Goal: Task Accomplishment & Management: Manage account settings

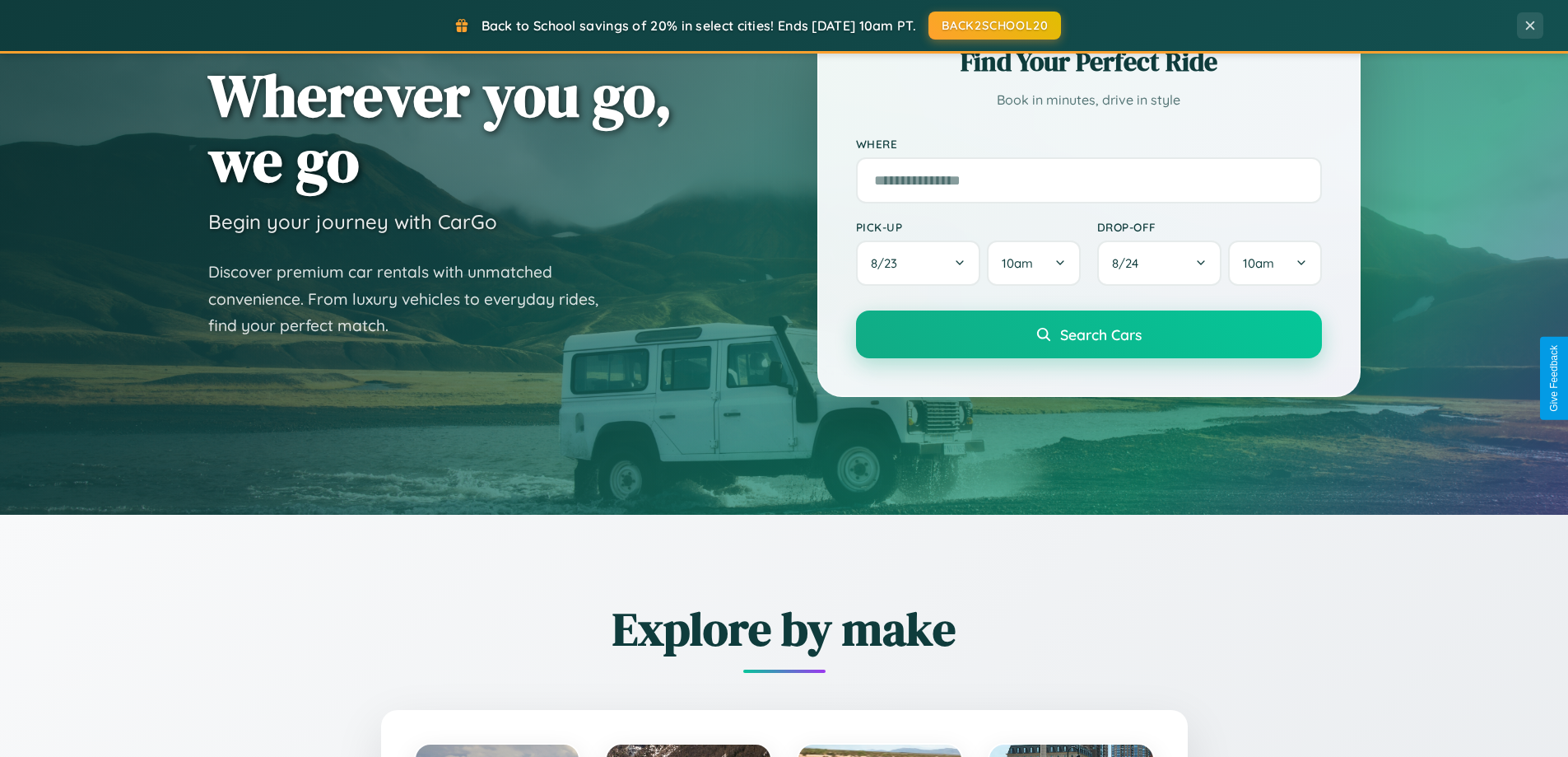
scroll to position [1133, 0]
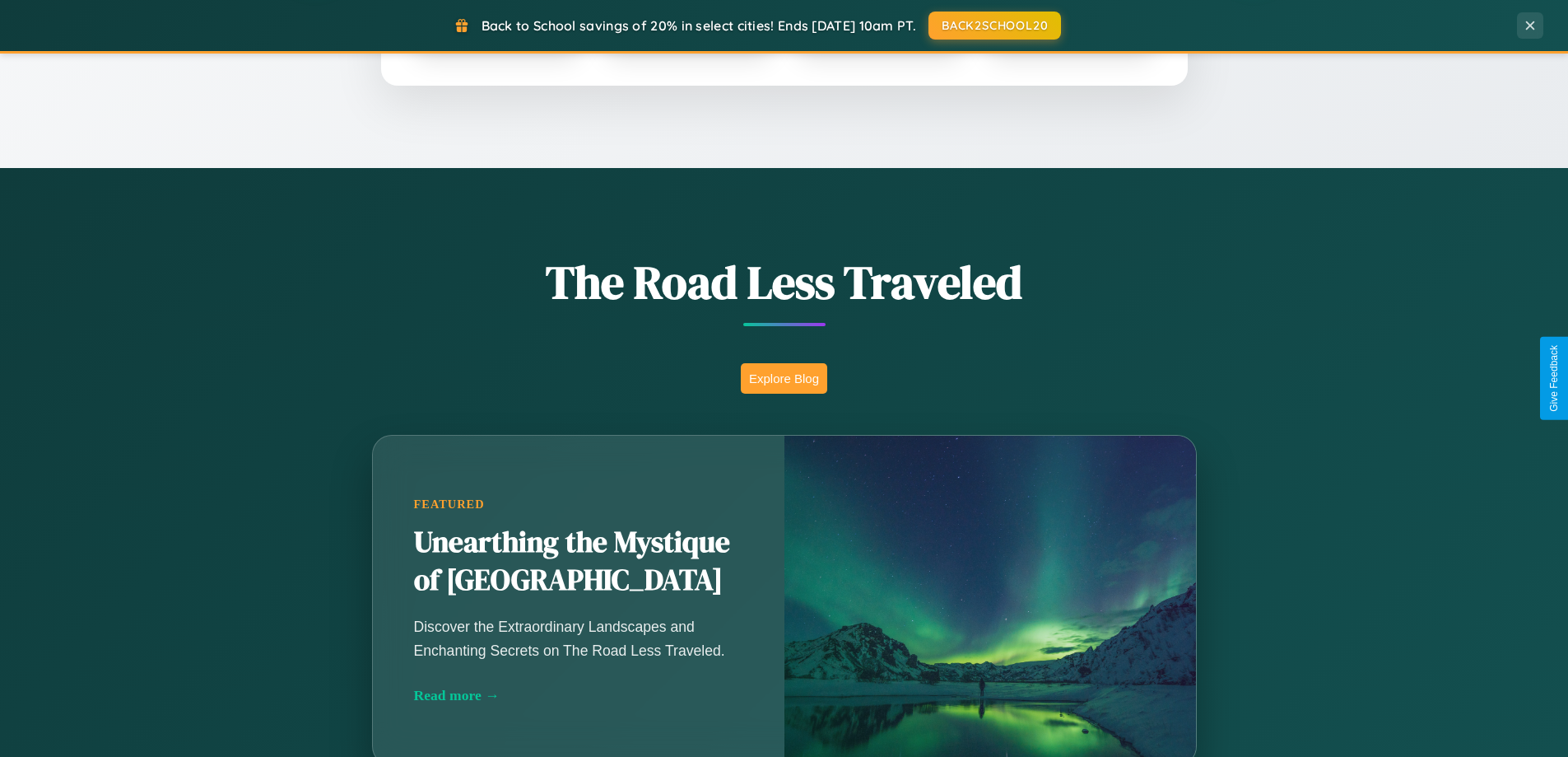
click at [784, 378] on button "Explore Blog" at bounding box center [784, 378] width 86 height 30
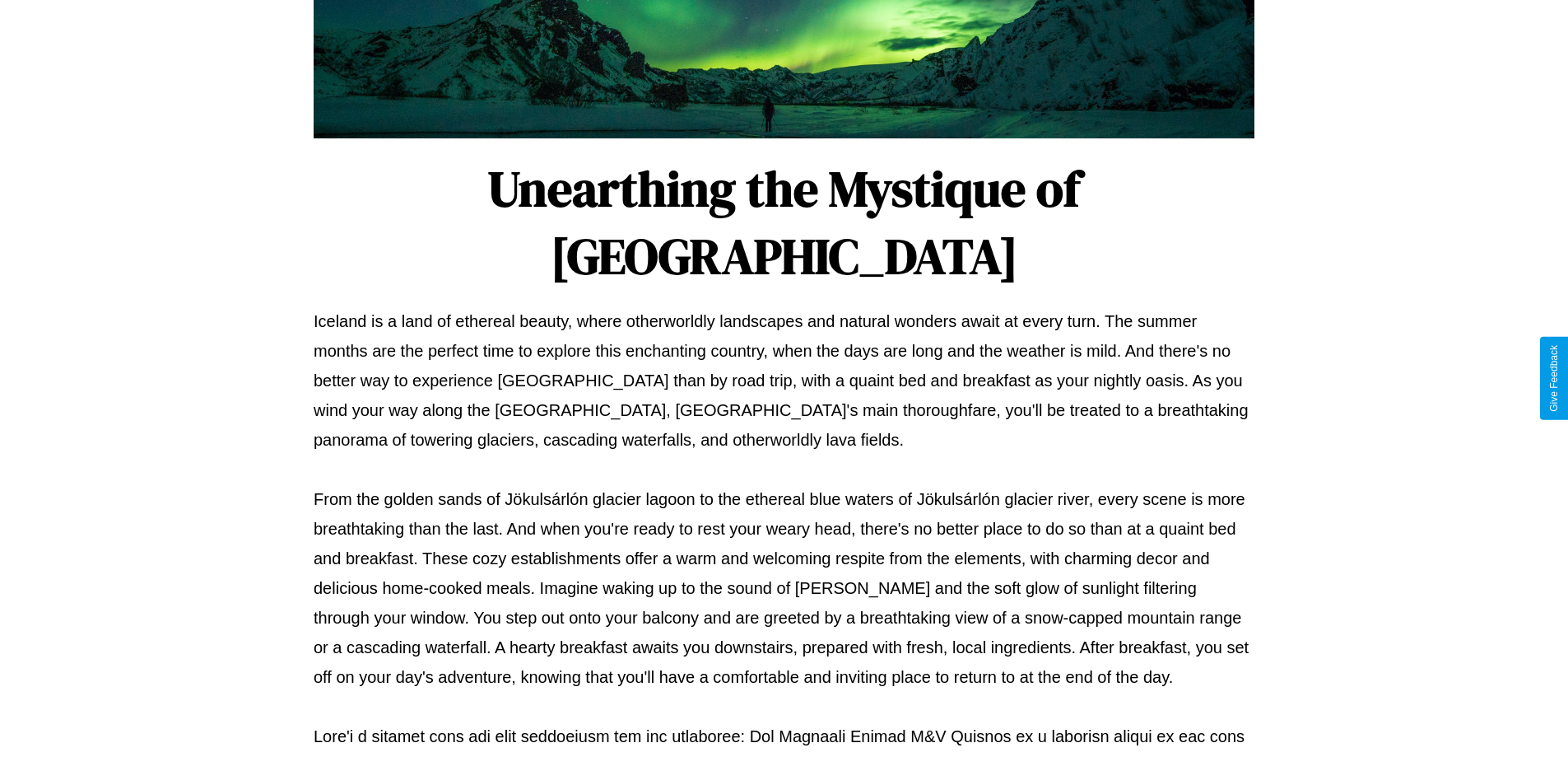
scroll to position [532, 0]
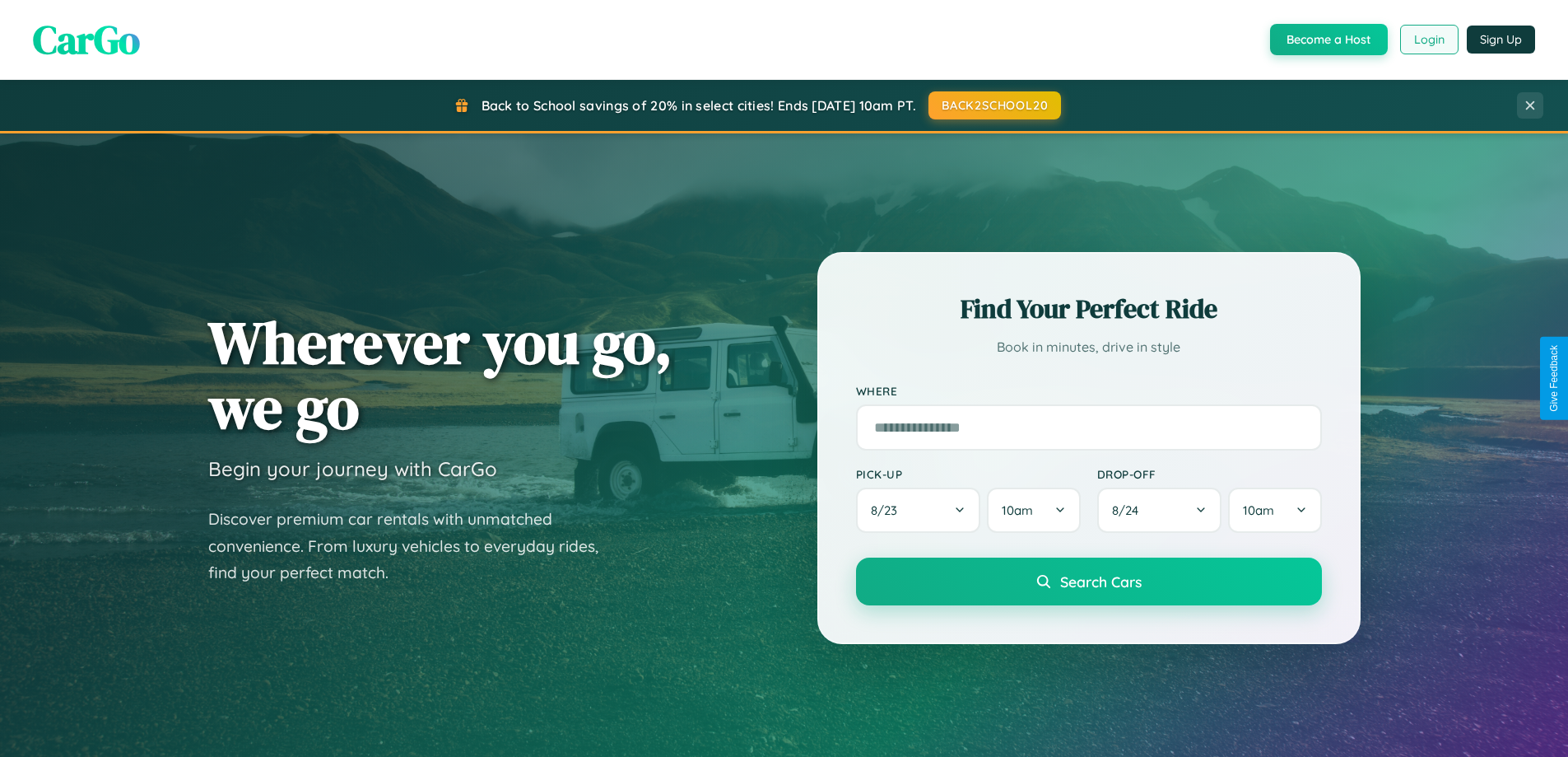
click at [1429, 40] on button "Login" at bounding box center [1430, 39] width 59 height 29
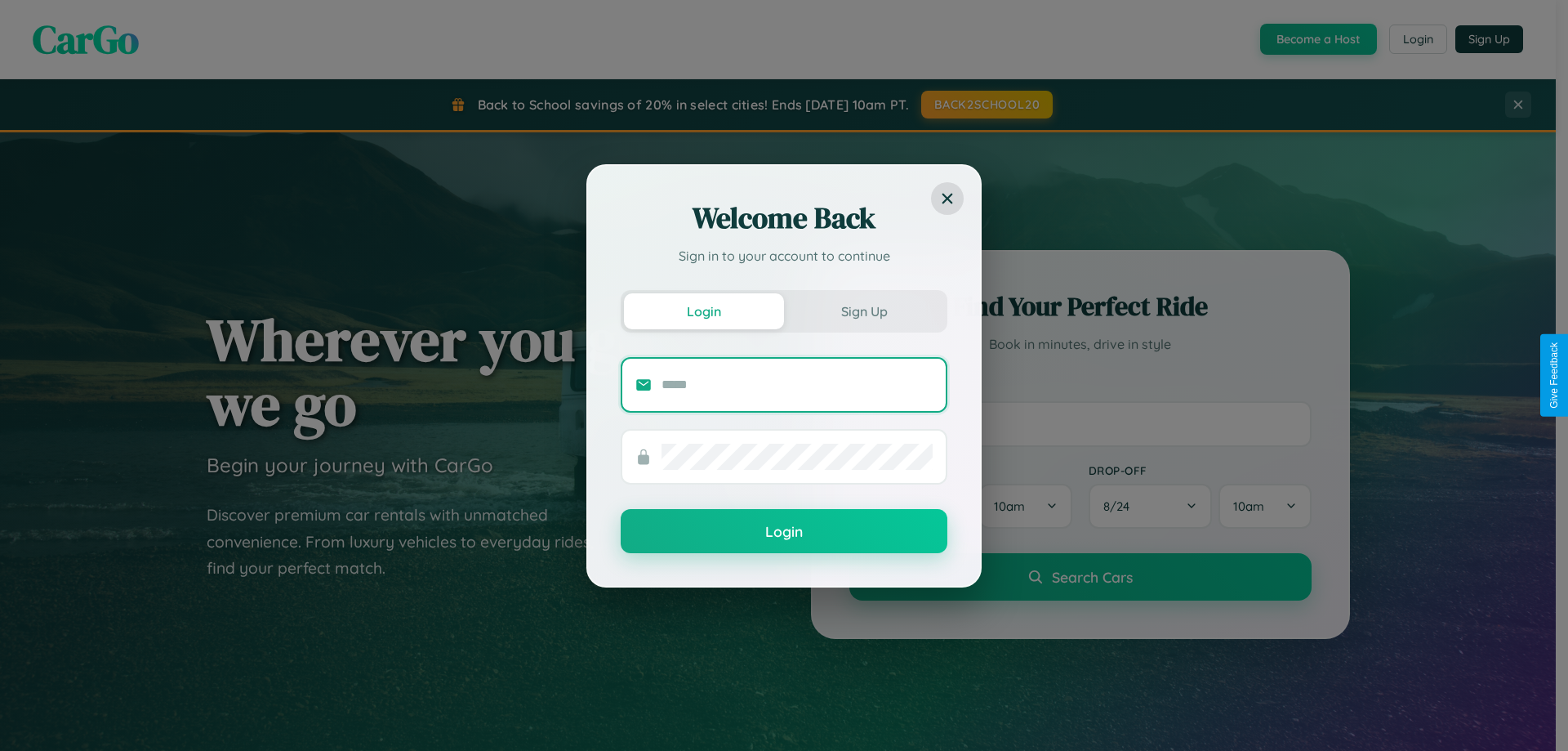
click at [798, 384] on input "text" at bounding box center [798, 385] width 271 height 26
type input "**********"
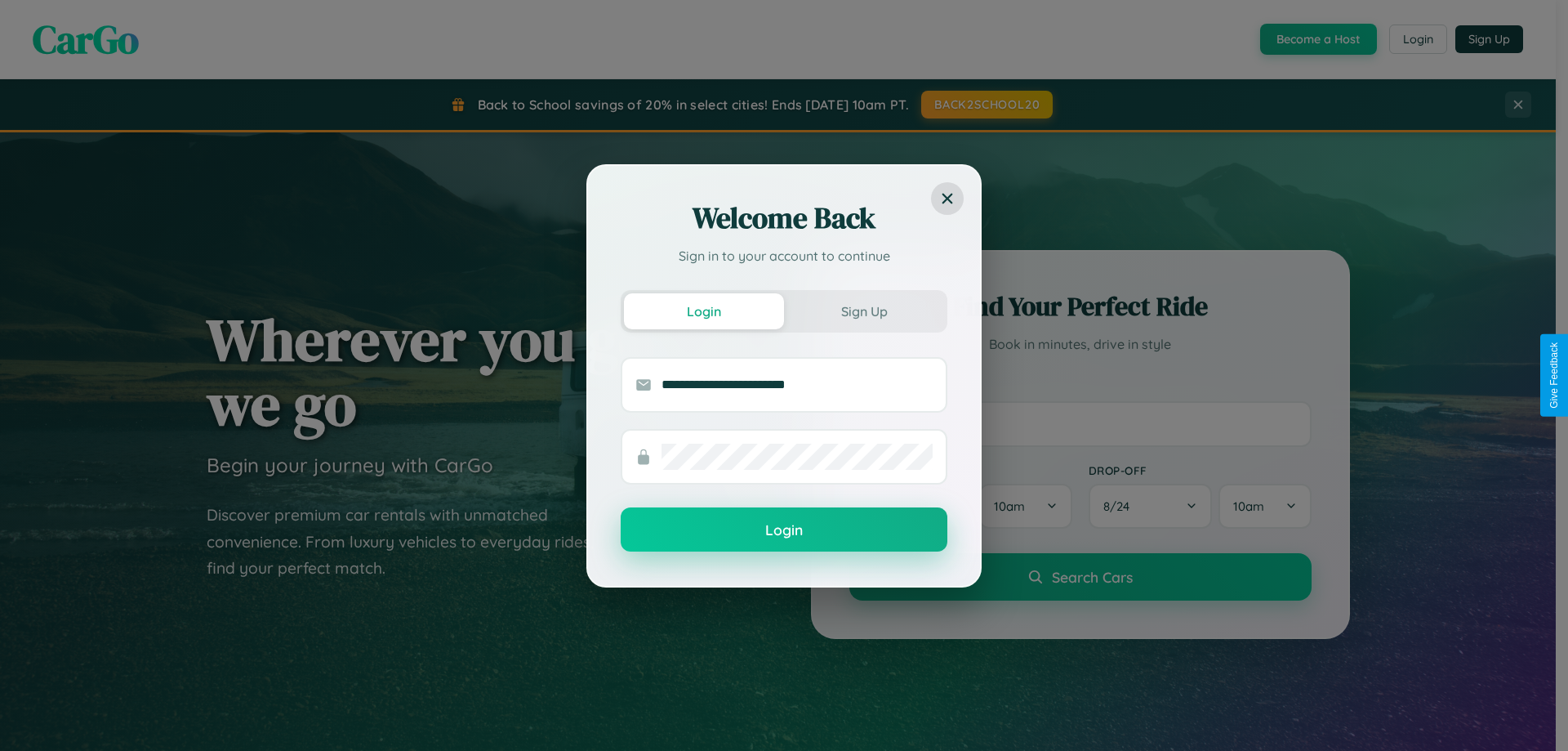
click at [784, 530] on button "Login" at bounding box center [784, 529] width 327 height 44
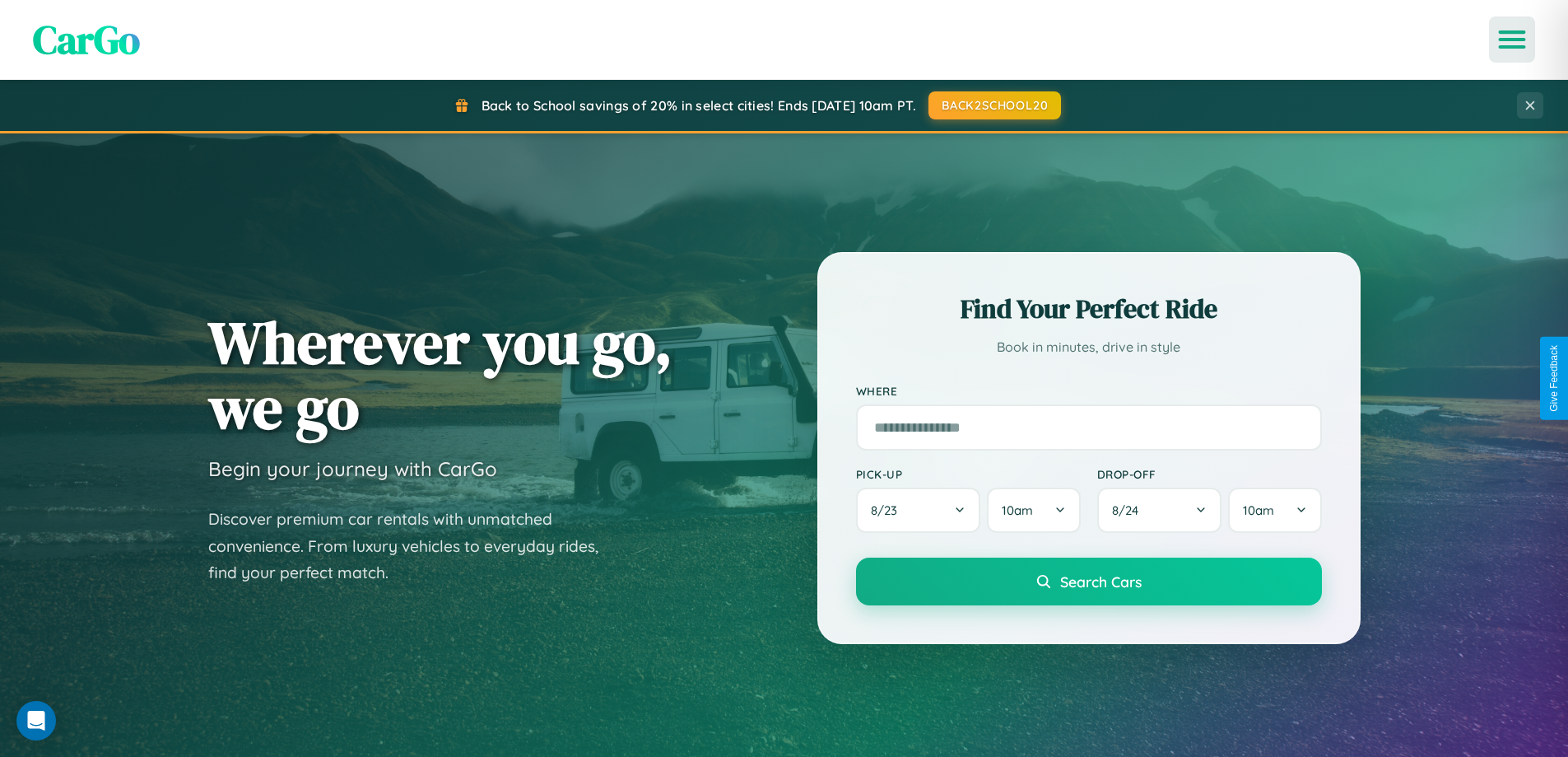
click at [1512, 40] on icon "Open menu" at bounding box center [1512, 39] width 24 height 15
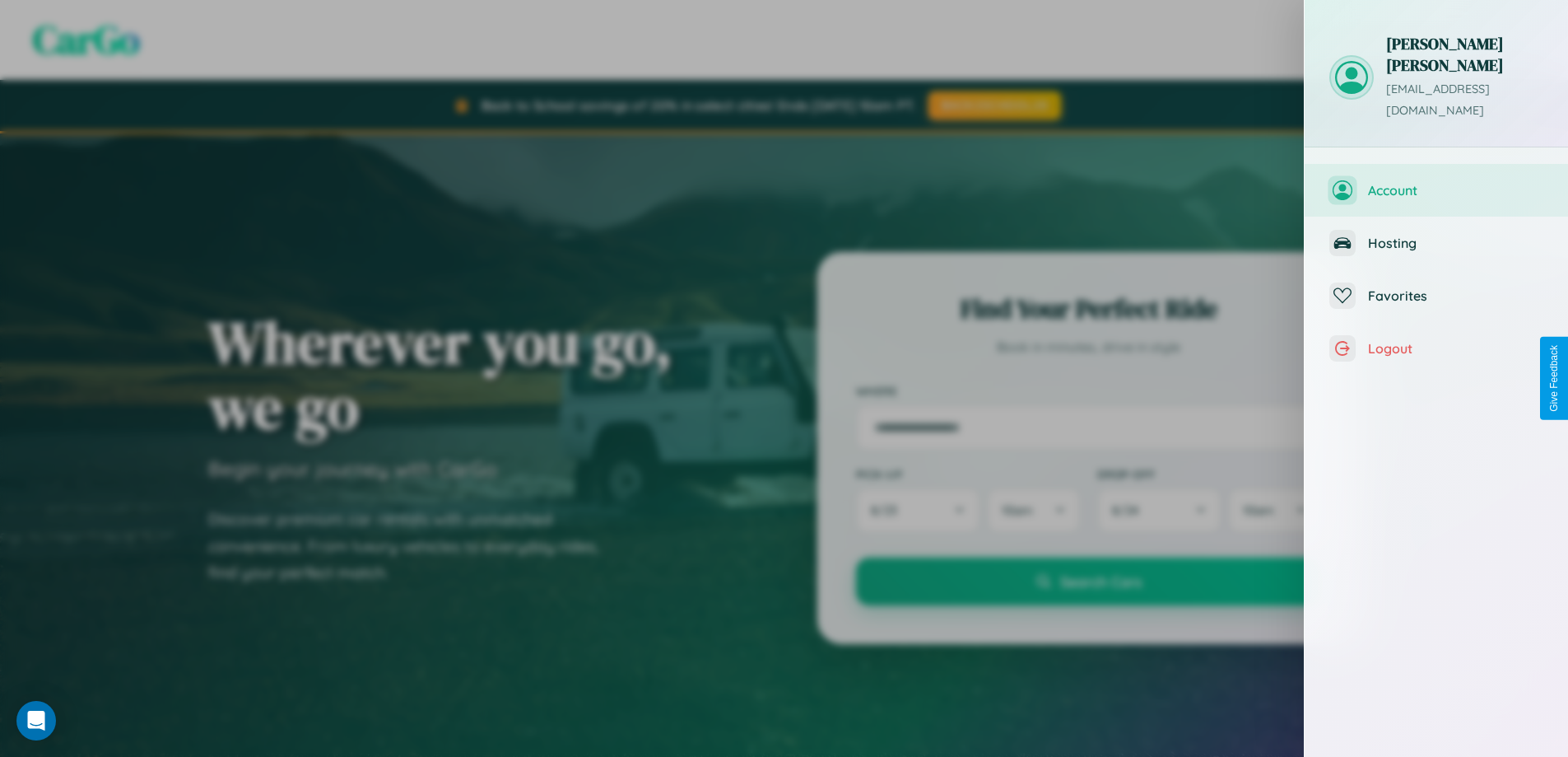
click at [1437, 182] on span "Account" at bounding box center [1456, 190] width 176 height 17
